Goal: Find specific page/section: Find specific page/section

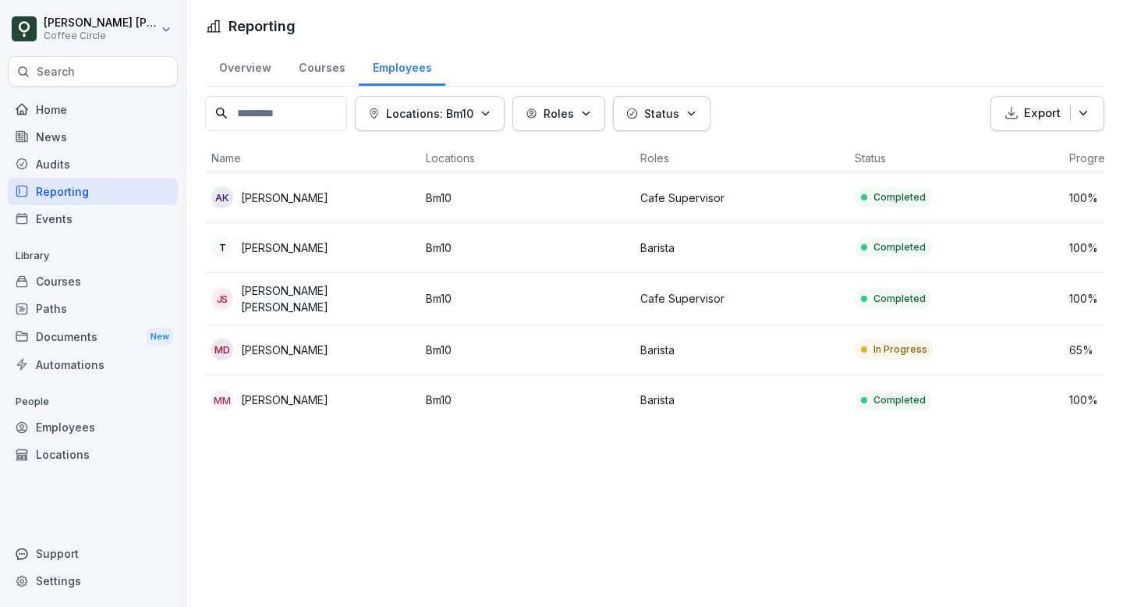
click at [672, 580] on div "Reporting Overview Courses Employees Locations: Bm10 Roles Status Export Name L…" at bounding box center [654, 303] width 937 height 607
click at [483, 123] on button "Locations: Bm10" at bounding box center [430, 113] width 150 height 35
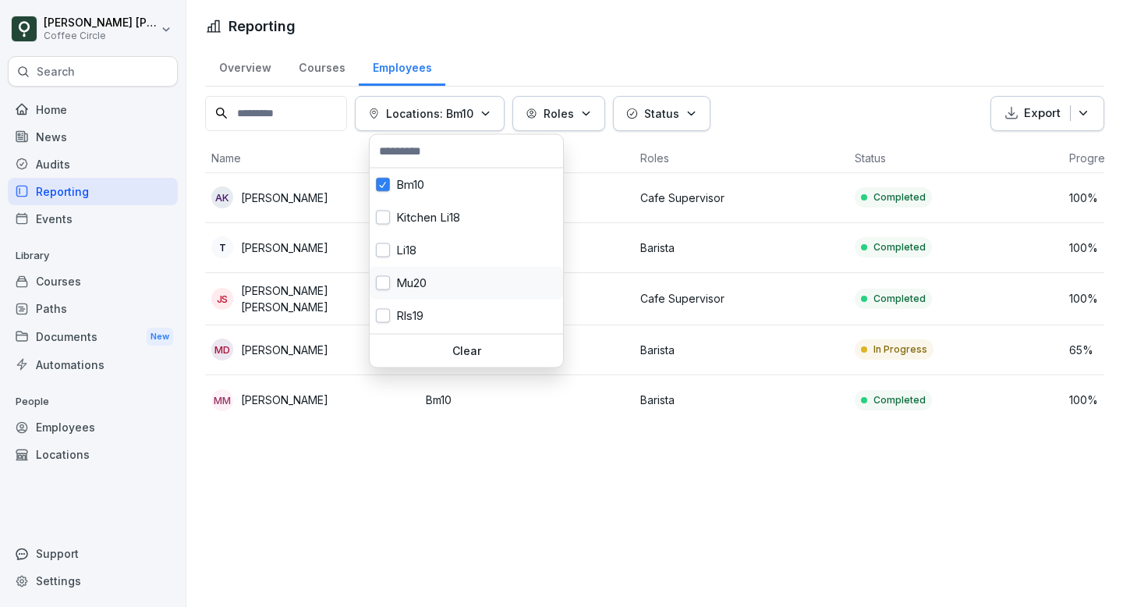
click at [414, 275] on div "Mu20" at bounding box center [466, 283] width 193 height 33
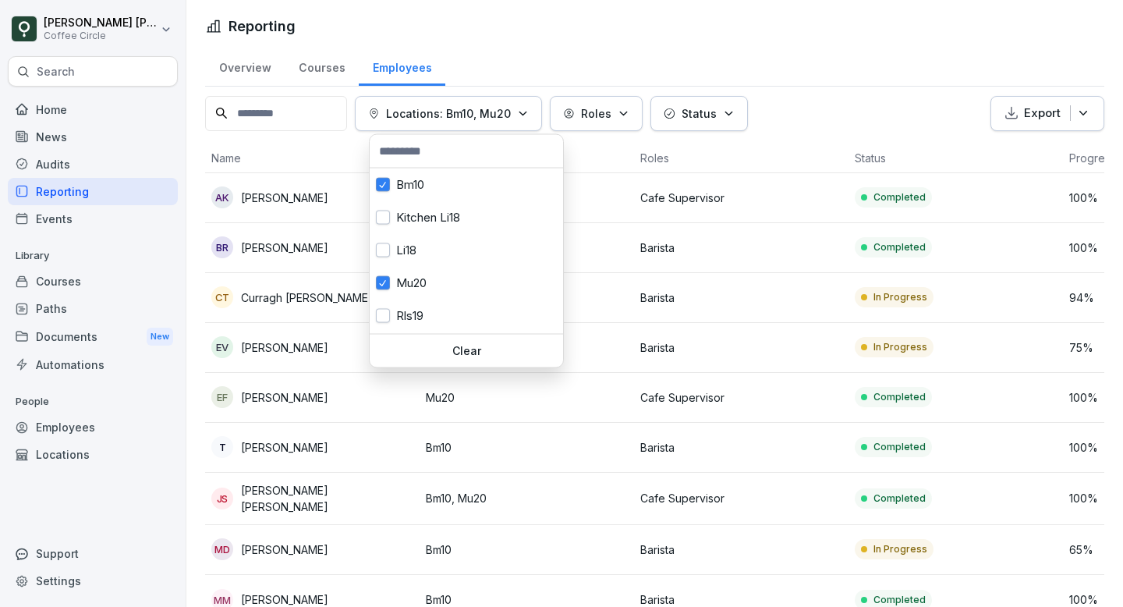
click at [524, 124] on button "Locations: Bm10, Mu20" at bounding box center [448, 113] width 187 height 35
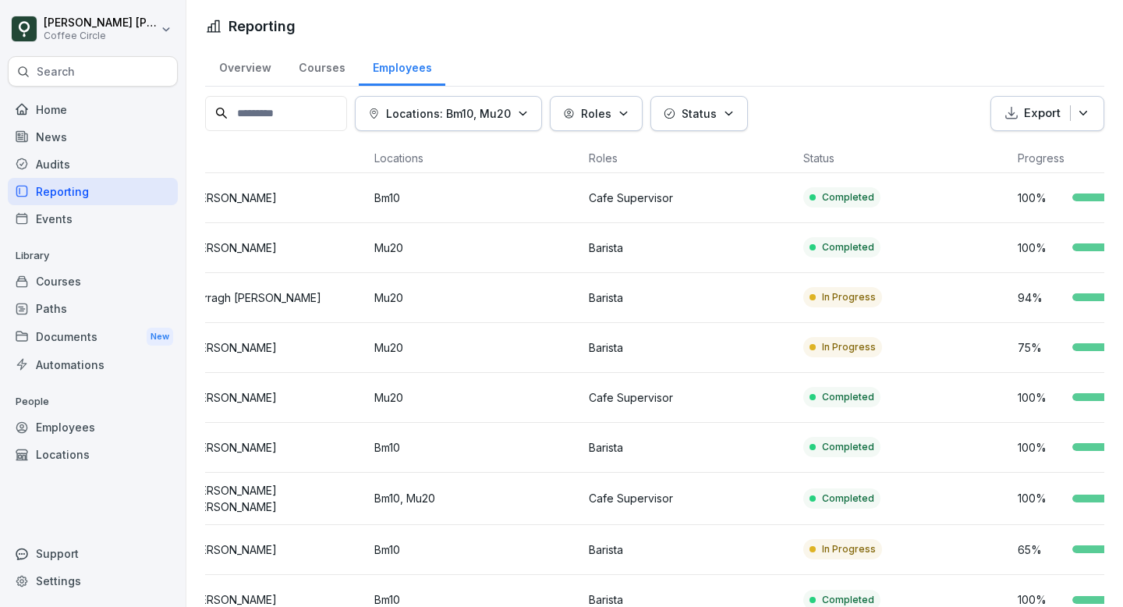
scroll to position [0, 173]
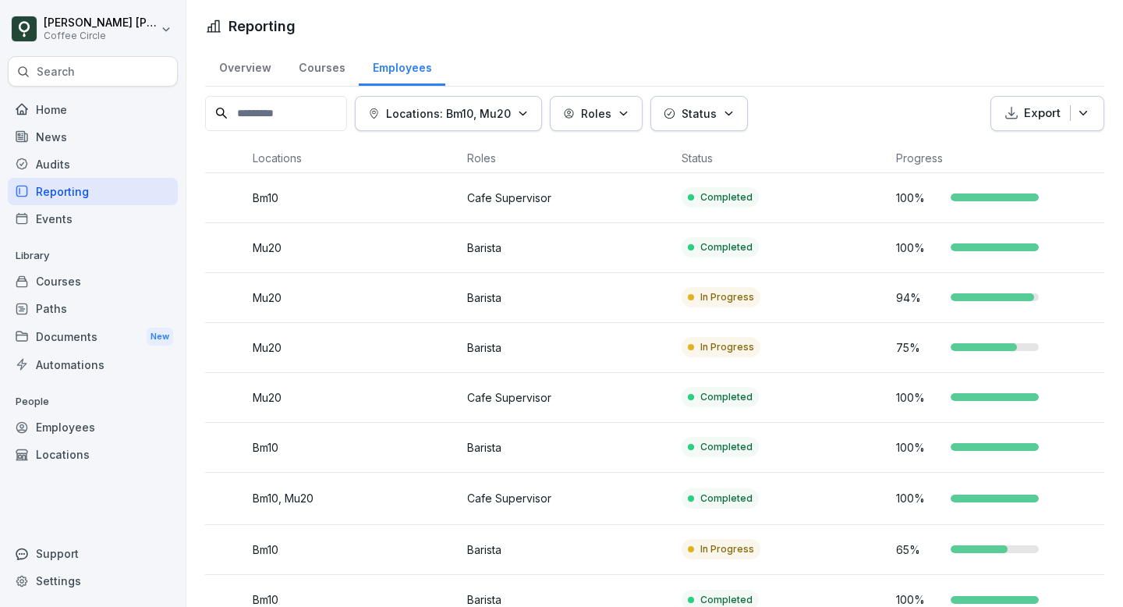
click at [511, 117] on p "Locations: Bm10, Mu20" at bounding box center [448, 113] width 125 height 16
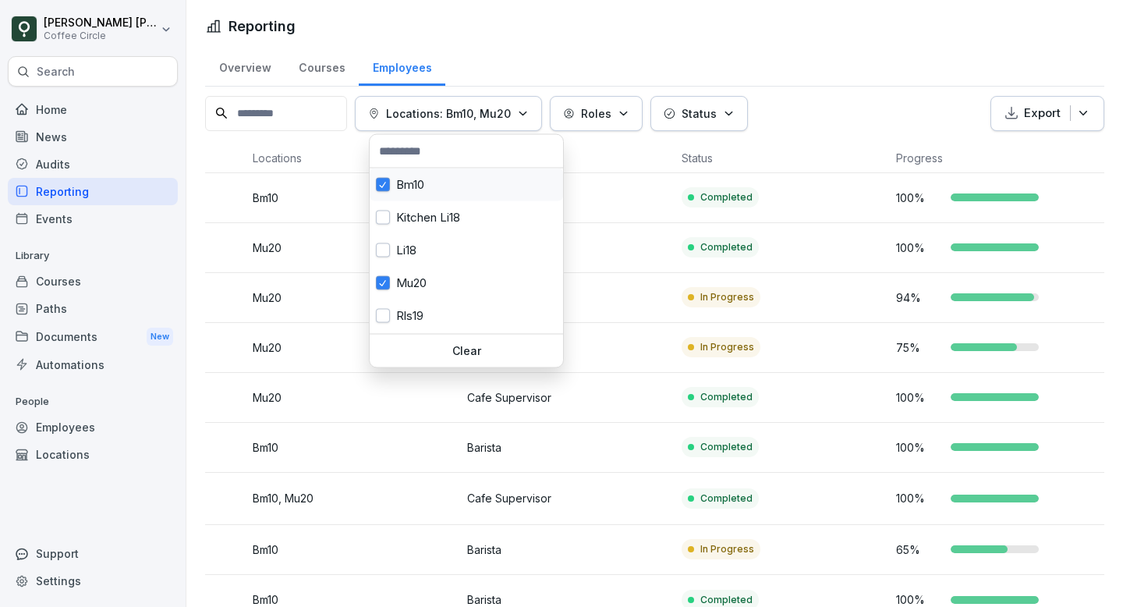
click at [382, 184] on button "button" at bounding box center [383, 185] width 14 height 14
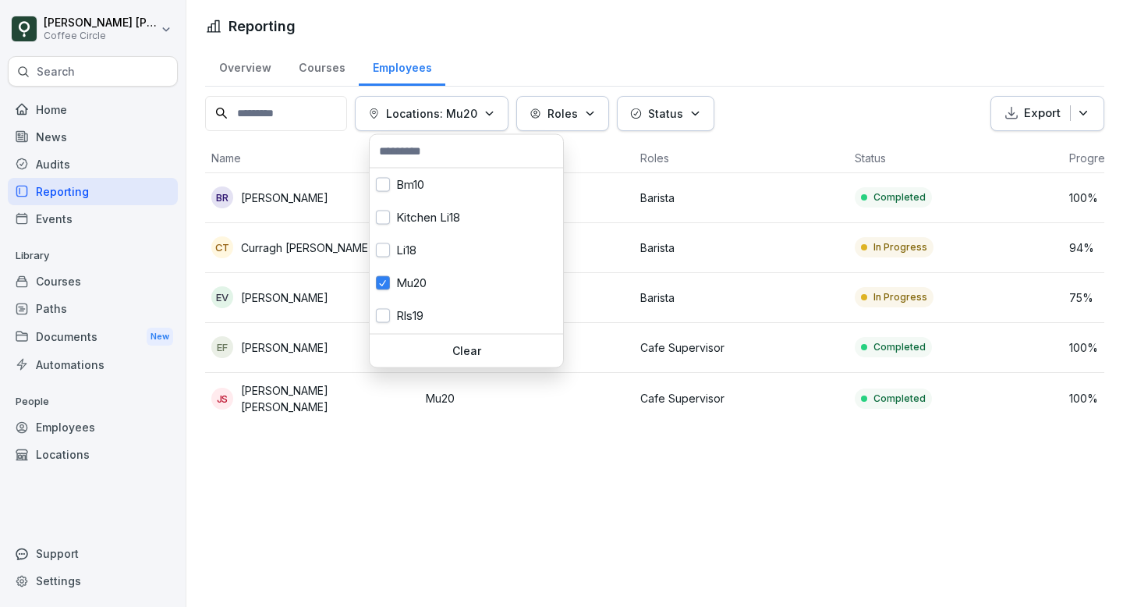
click at [619, 558] on html "[PERSON_NAME] [PERSON_NAME] Coffee Circle Search Home News Audits Reporting Eve…" at bounding box center [561, 303] width 1123 height 607
